Goal: Check status: Check status

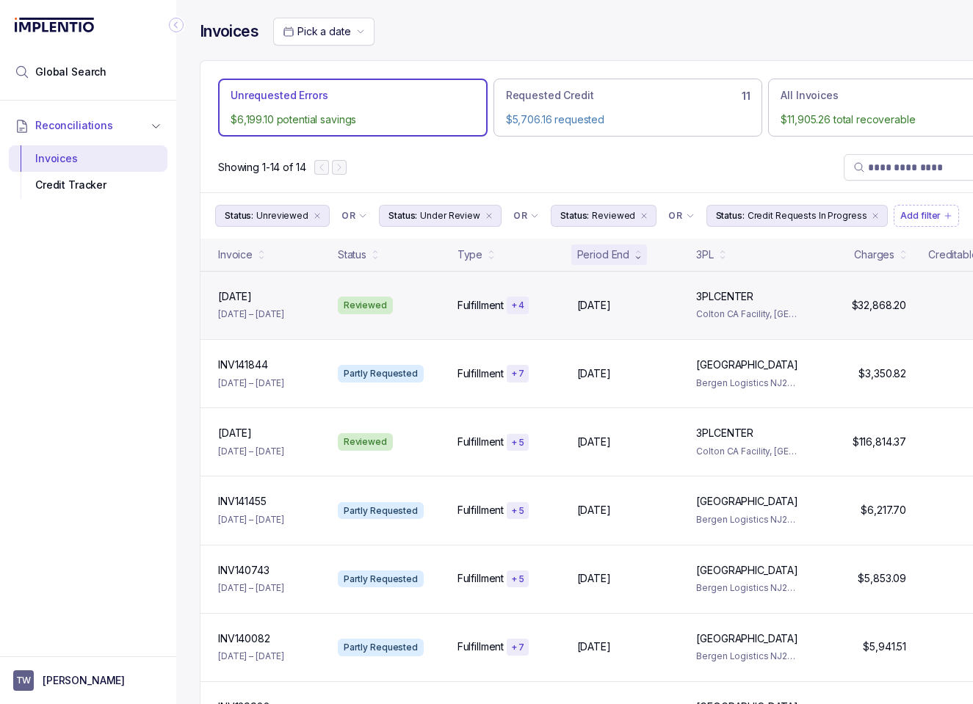
click at [463, 322] on div "[DATE] January [DATE] – [DATE] Reviewed Fulfillment + [DATE], [DATE], 2025 3PLC…" at bounding box center [627, 305] width 855 height 68
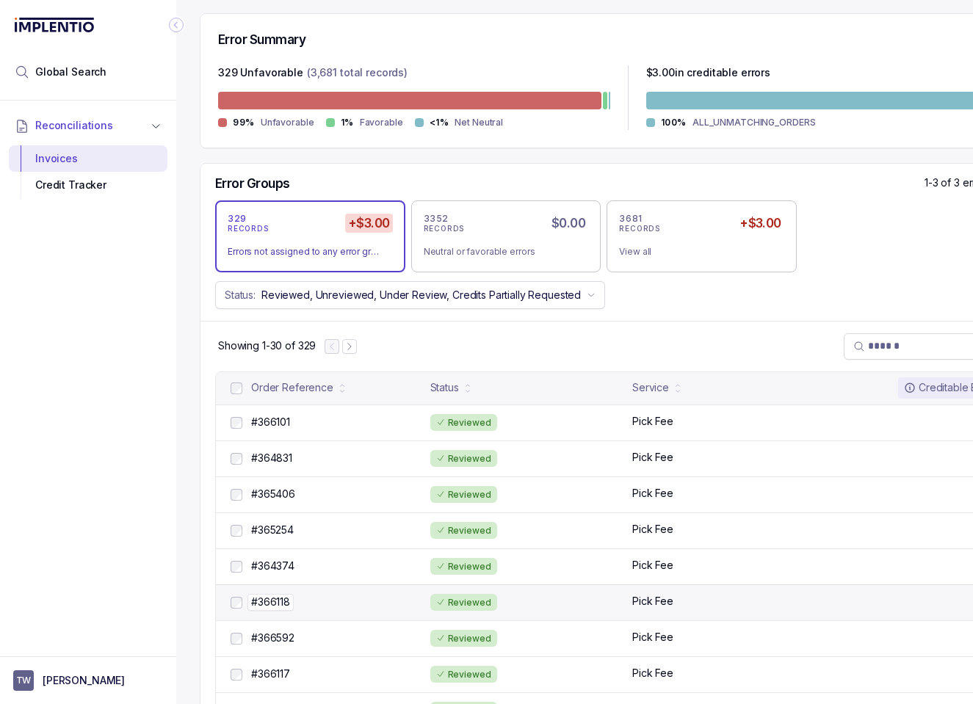
scroll to position [352, 0]
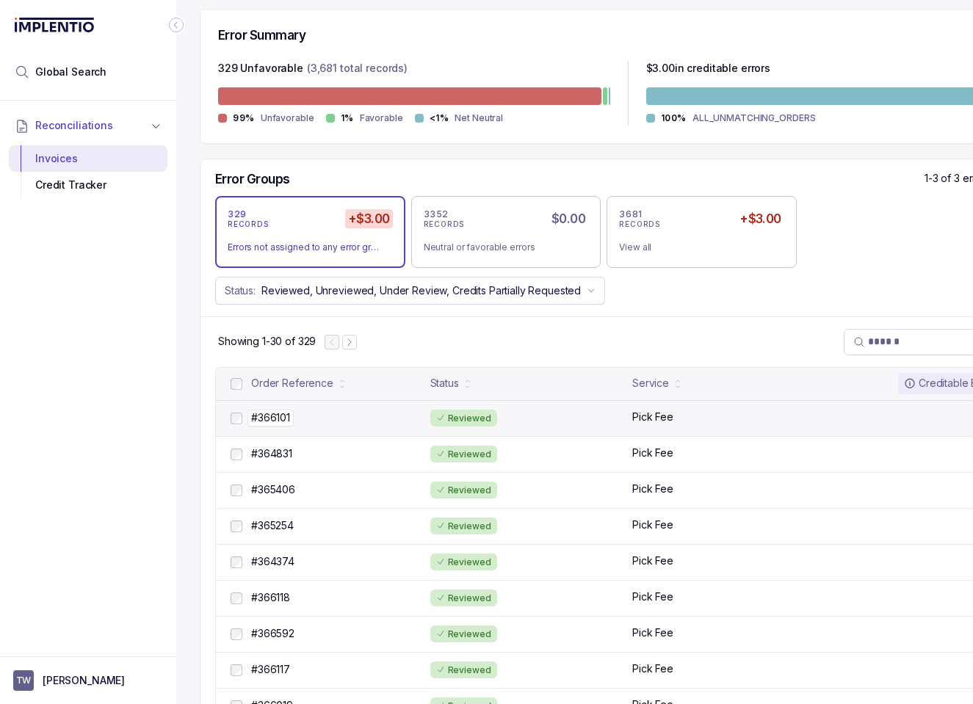
click at [333, 420] on div "#366101 #366101" at bounding box center [336, 417] width 170 height 15
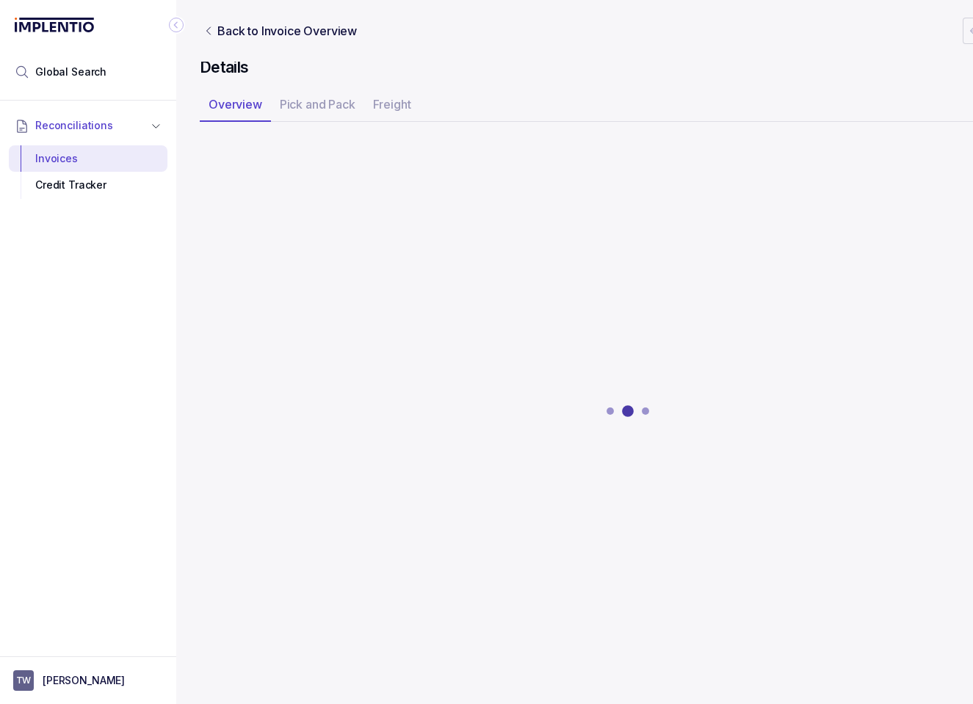
scroll to position [0, 23]
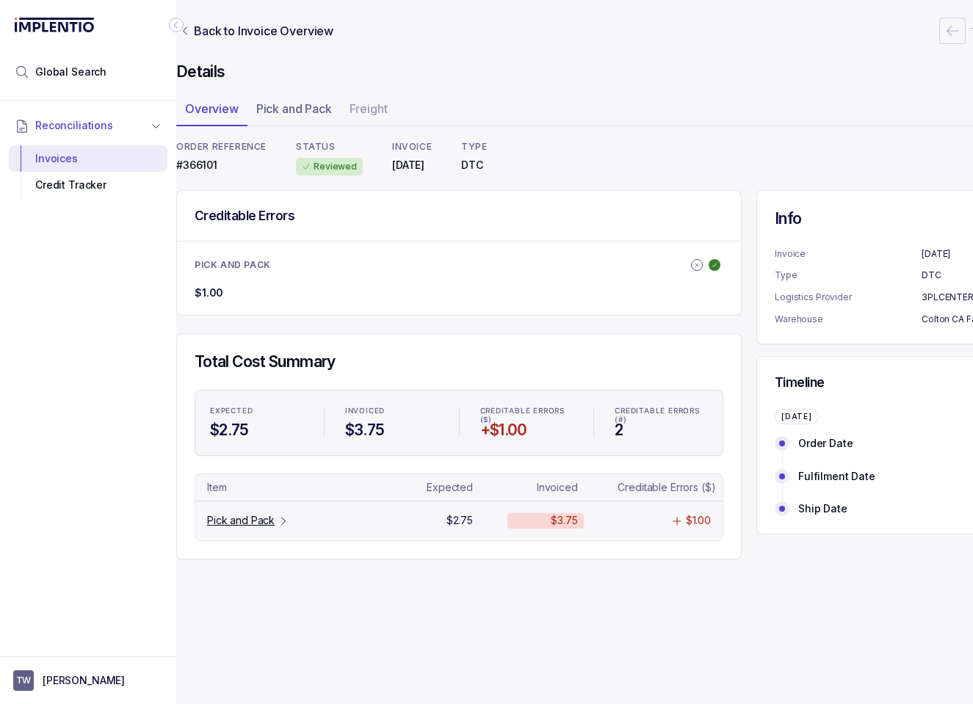
click at [235, 518] on p "Pick and Pack" at bounding box center [241, 520] width 68 height 15
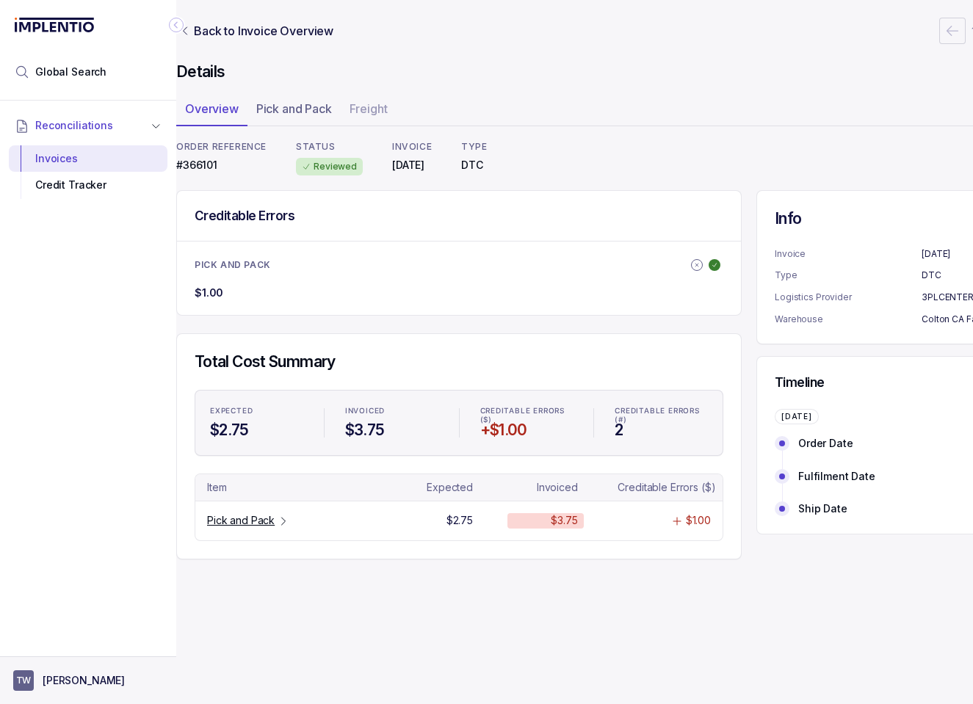
drag, startPoint x: 104, startPoint y: 677, endPoint x: 98, endPoint y: 666, distance: 12.5
click at [103, 676] on button "TW [PERSON_NAME]" at bounding box center [88, 680] width 150 height 21
click at [84, 647] on p "Logout" at bounding box center [97, 649] width 122 height 15
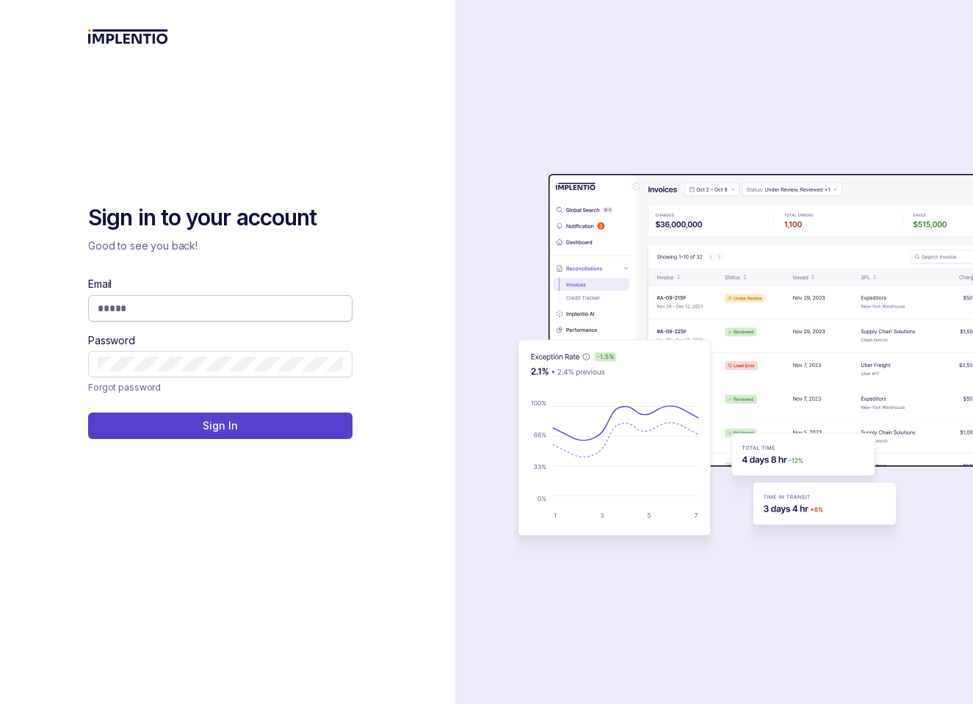
click at [141, 310] on input "Email" at bounding box center [220, 308] width 245 height 15
type input "**********"
